Goal: Task Accomplishment & Management: Use online tool/utility

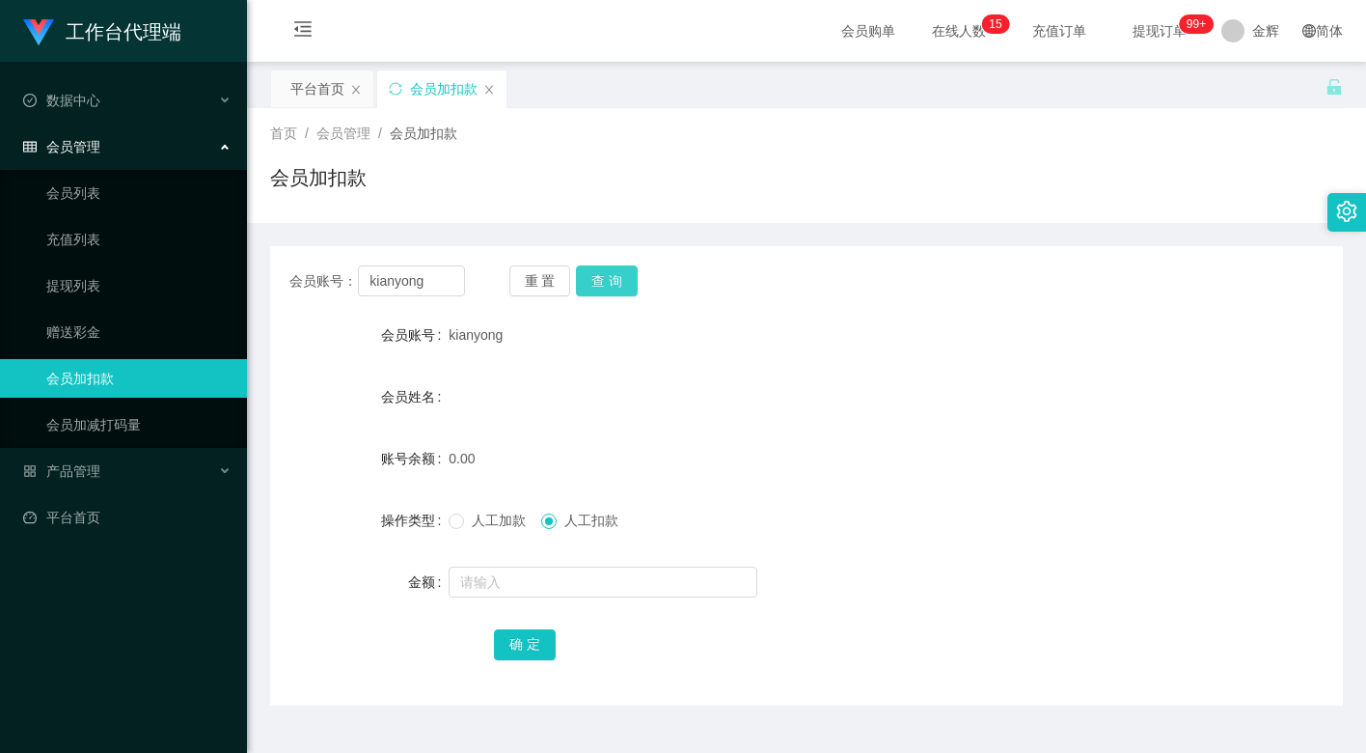
click at [591, 279] on button "查 询" at bounding box center [607, 280] width 62 height 31
click at [467, 521] on span "人工加款" at bounding box center [498, 519] width 69 height 15
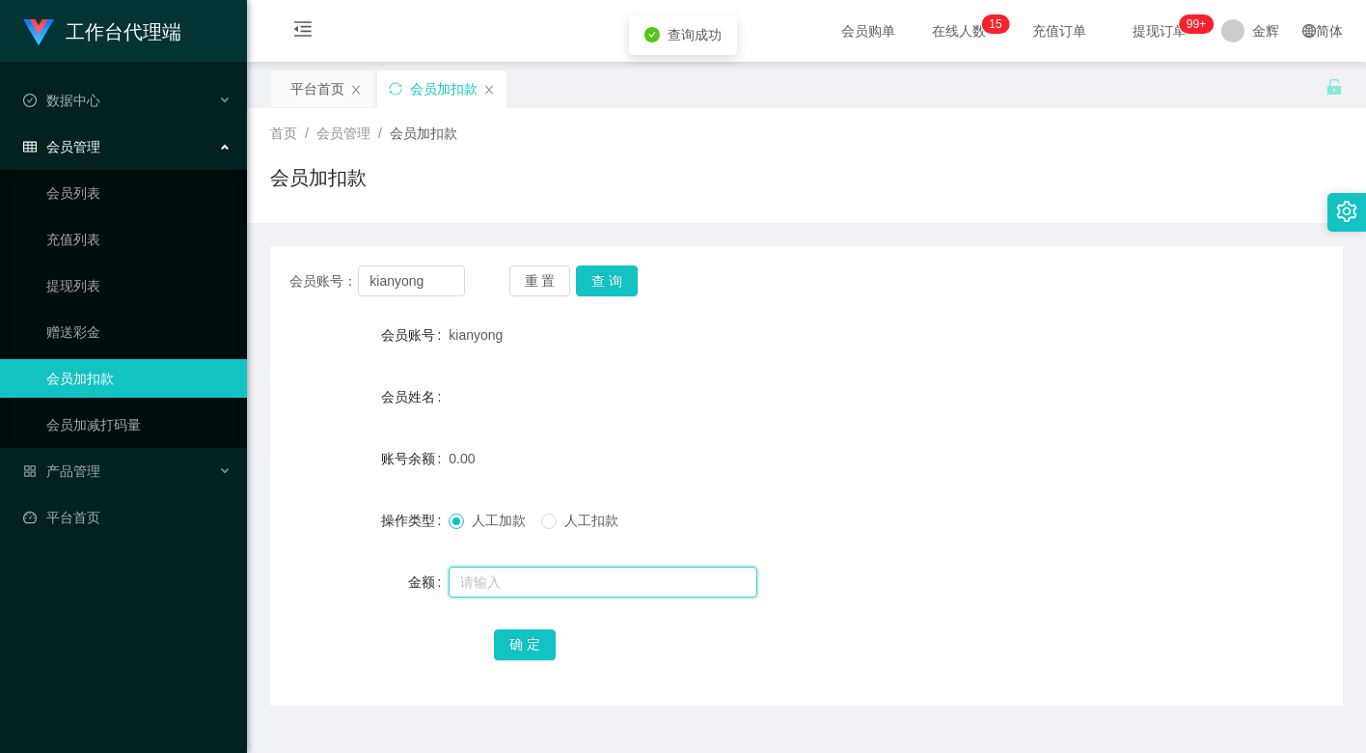
click at [495, 579] on input "text" at bounding box center [603, 581] width 309 height 31
type input "100"
click at [542, 640] on button "确 定" at bounding box center [525, 644] width 62 height 31
click at [784, 472] on div "100.00" at bounding box center [762, 458] width 626 height 39
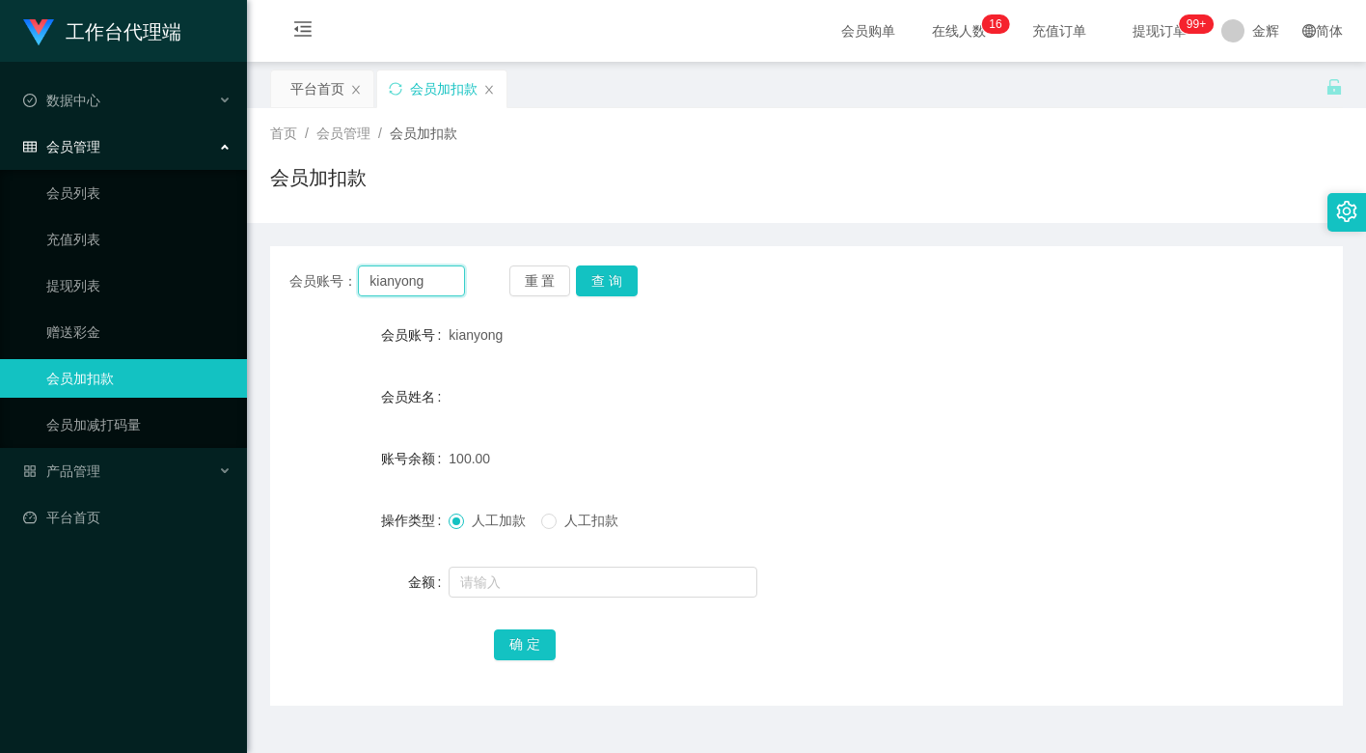
click at [426, 284] on input "kianyong" at bounding box center [411, 280] width 107 height 31
click at [713, 145] on div "首页 / 会员管理 / 会员加扣款 / 会员加扣款" at bounding box center [806, 166] width 1073 height 84
click at [611, 270] on button "查 询" at bounding box center [607, 280] width 62 height 31
